Goal: Check status: Check status

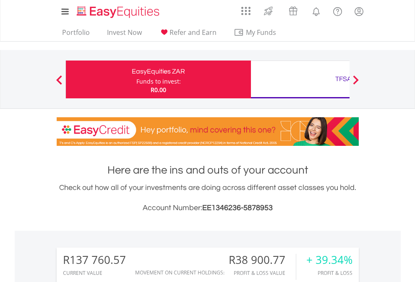
scroll to position [81, 132]
click at [136, 79] on div "Funds to invest:" at bounding box center [158, 81] width 44 height 8
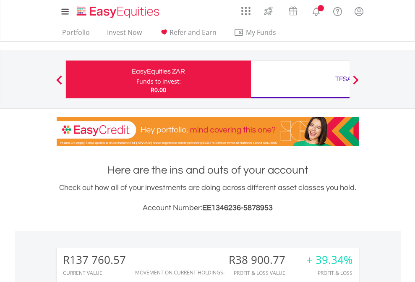
scroll to position [81, 132]
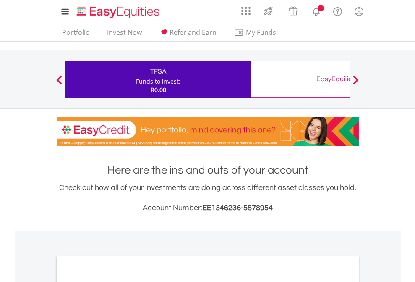
scroll to position [504, 0]
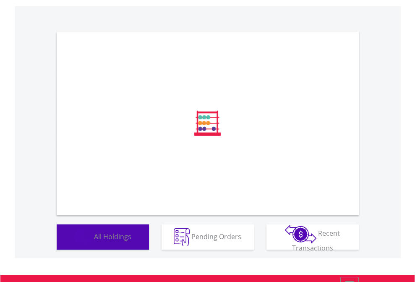
click at [94, 240] on span "All Holdings" at bounding box center [112, 235] width 37 height 9
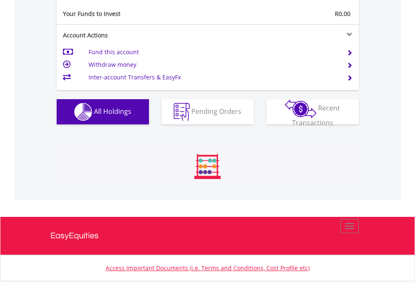
scroll to position [81, 132]
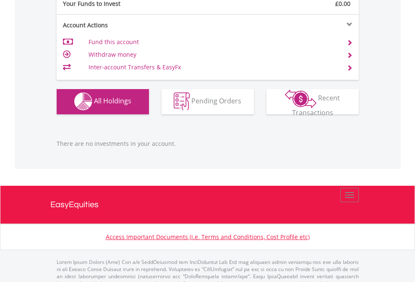
scroll to position [831, 0]
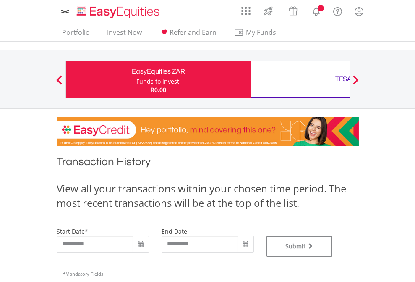
type input "**********"
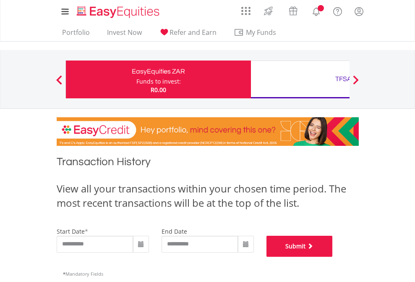
click at [333, 256] on button "Submit" at bounding box center [299, 245] width 66 height 21
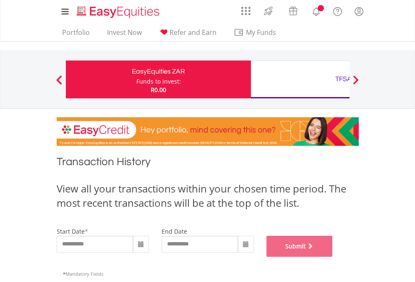
scroll to position [340, 0]
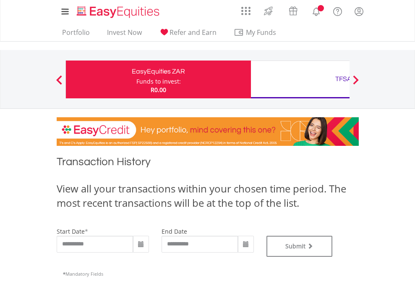
click at [300, 79] on div "TFSA" at bounding box center [343, 79] width 175 height 12
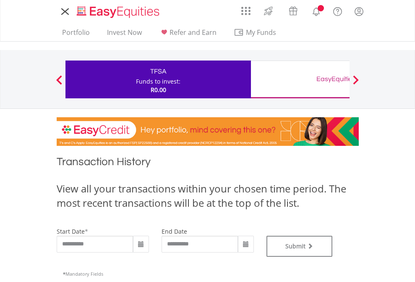
type input "**********"
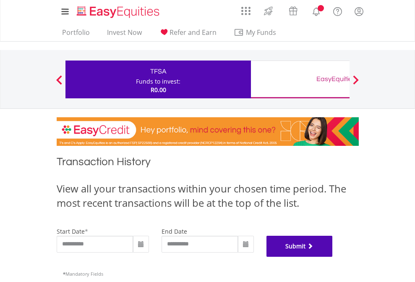
click at [333, 256] on button "Submit" at bounding box center [299, 245] width 66 height 21
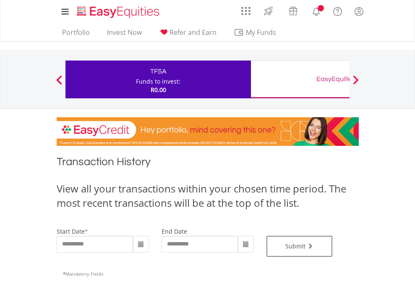
click at [300, 79] on div "EasyEquities GBP" at bounding box center [343, 79] width 175 height 12
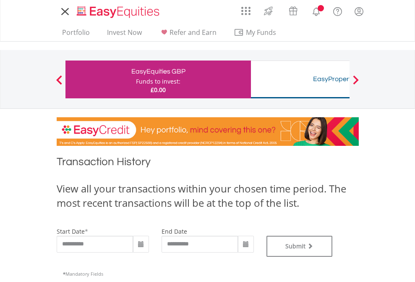
type input "**********"
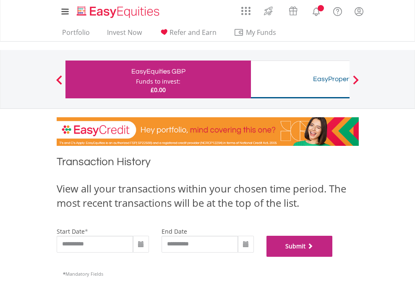
click at [333, 256] on button "Submit" at bounding box center [299, 245] width 66 height 21
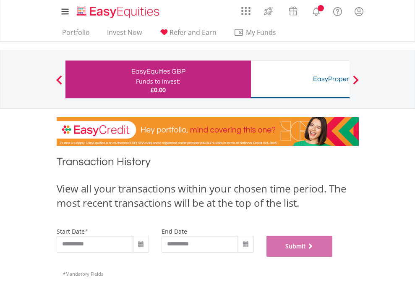
scroll to position [340, 0]
